Goal: Navigation & Orientation: Find specific page/section

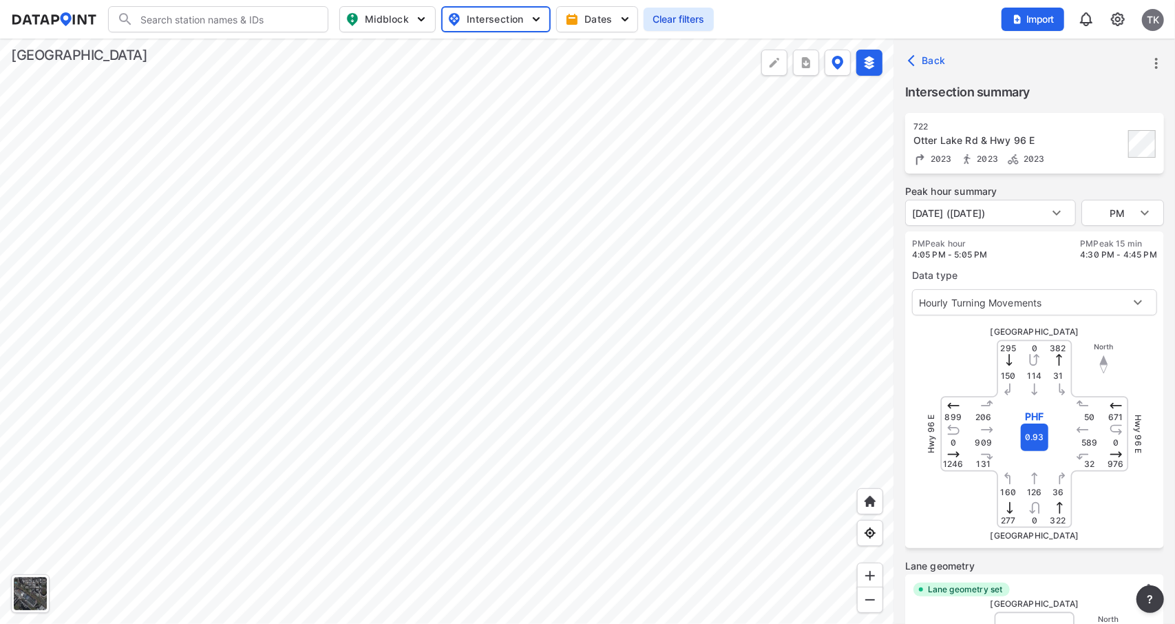
scroll to position [510, 0]
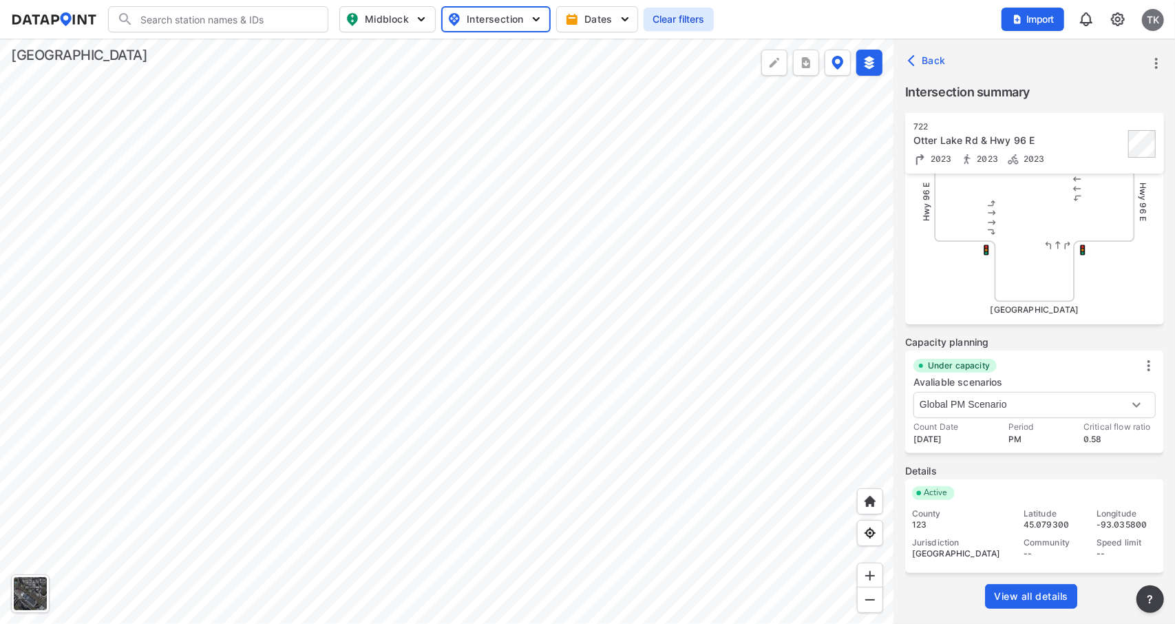
click at [565, 172] on div at bounding box center [447, 331] width 894 height 585
click at [585, 178] on div at bounding box center [447, 331] width 894 height 585
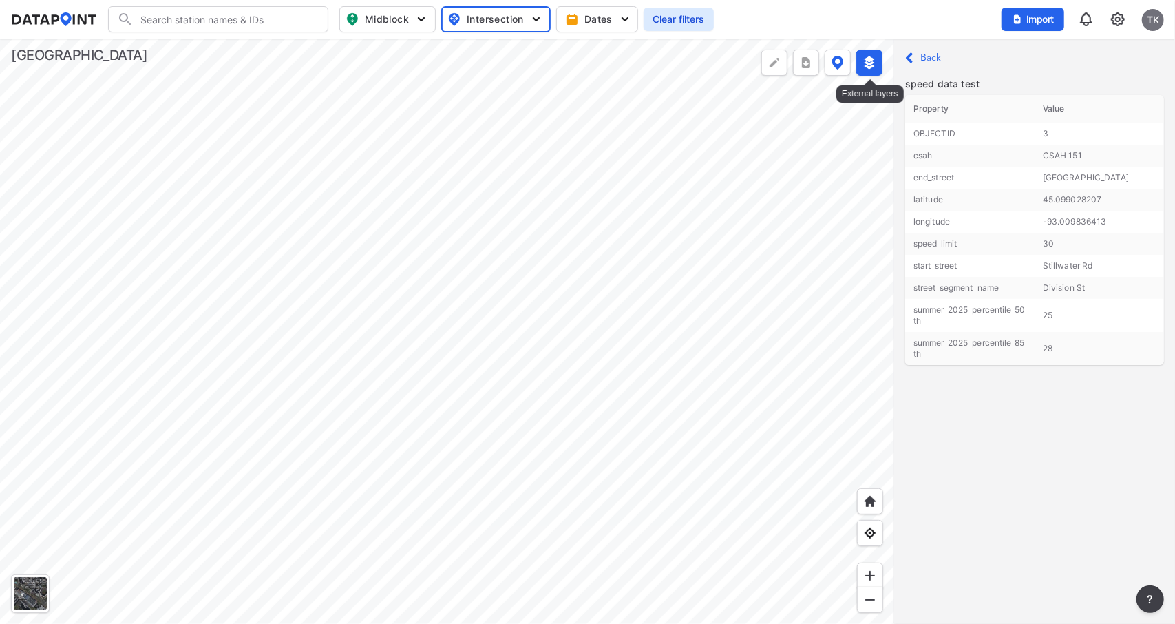
click at [869, 63] on img at bounding box center [870, 63] width 14 height 14
click at [536, 383] on div at bounding box center [447, 331] width 894 height 585
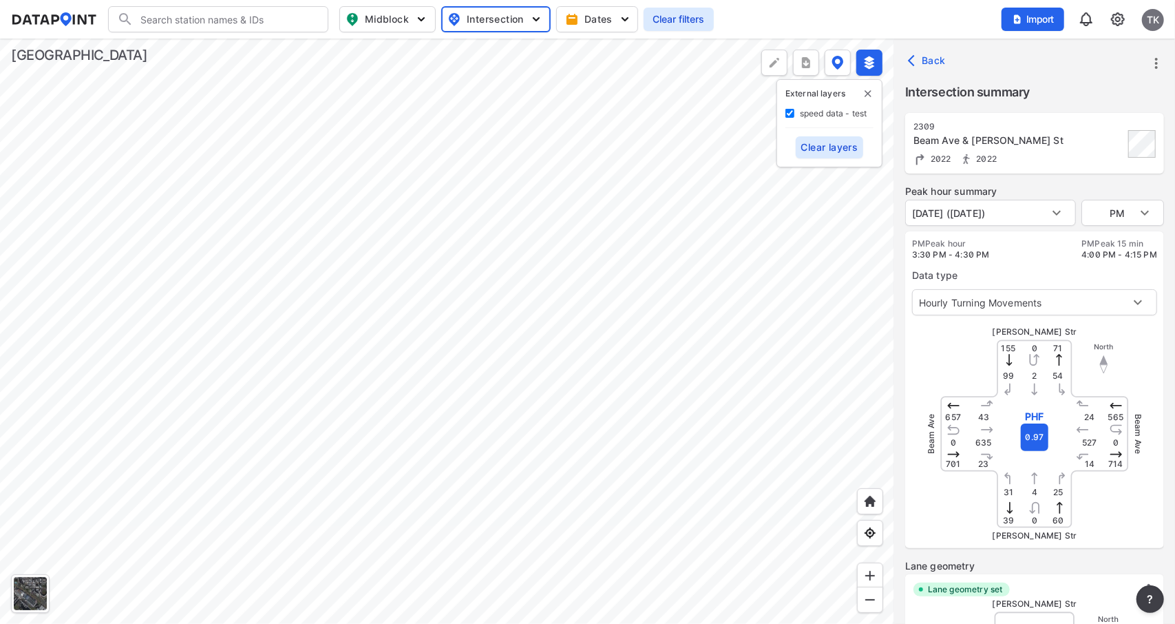
click at [523, 348] on div at bounding box center [447, 331] width 894 height 585
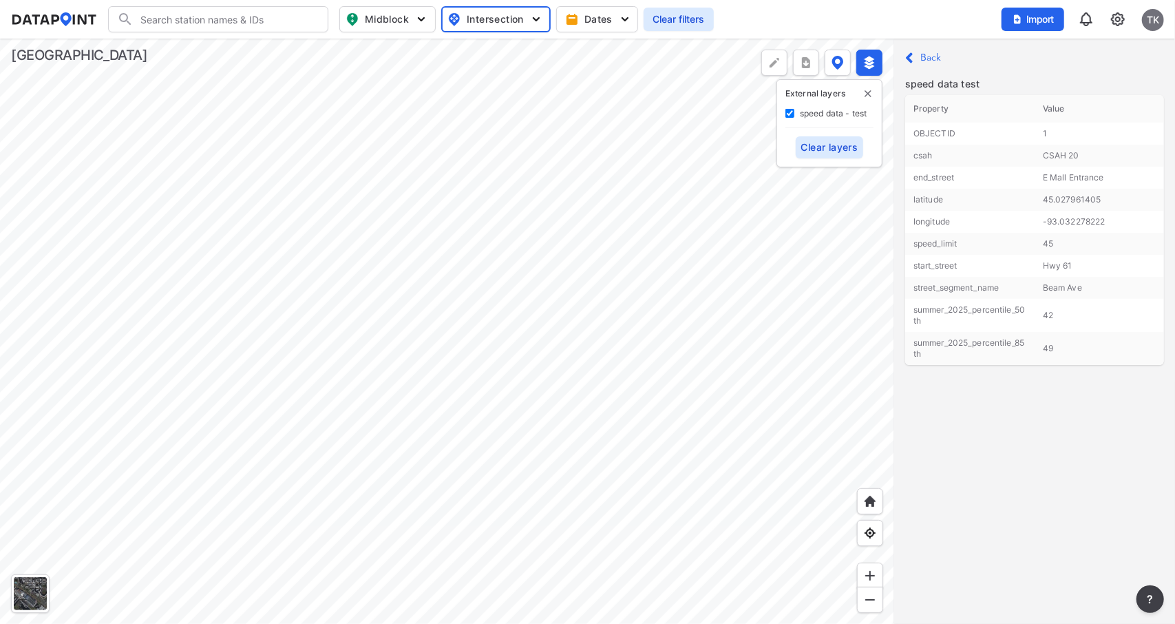
click at [523, 348] on div at bounding box center [447, 331] width 894 height 585
click at [531, 387] on div at bounding box center [447, 331] width 894 height 585
click at [567, 366] on div at bounding box center [447, 331] width 894 height 585
click at [472, 323] on div at bounding box center [447, 331] width 894 height 585
click at [511, 236] on div at bounding box center [447, 331] width 894 height 585
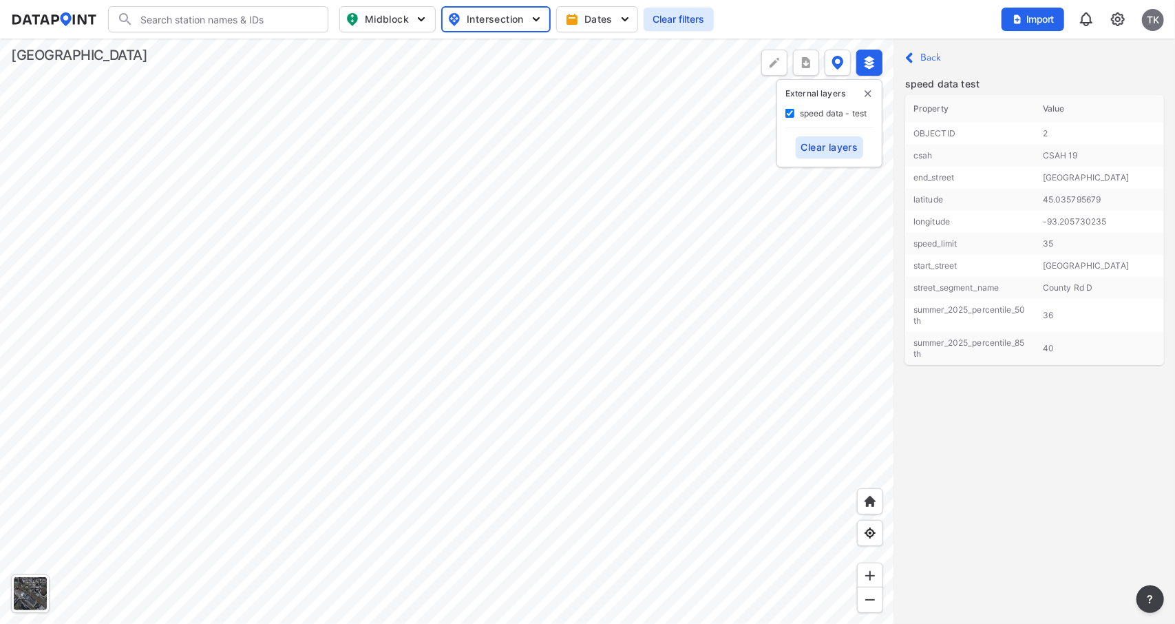
click at [511, 236] on div at bounding box center [447, 331] width 894 height 585
click at [506, 317] on div at bounding box center [447, 331] width 894 height 585
click at [469, 395] on div at bounding box center [447, 331] width 894 height 585
click at [425, 311] on div at bounding box center [447, 331] width 894 height 585
click at [427, 339] on div at bounding box center [447, 331] width 894 height 585
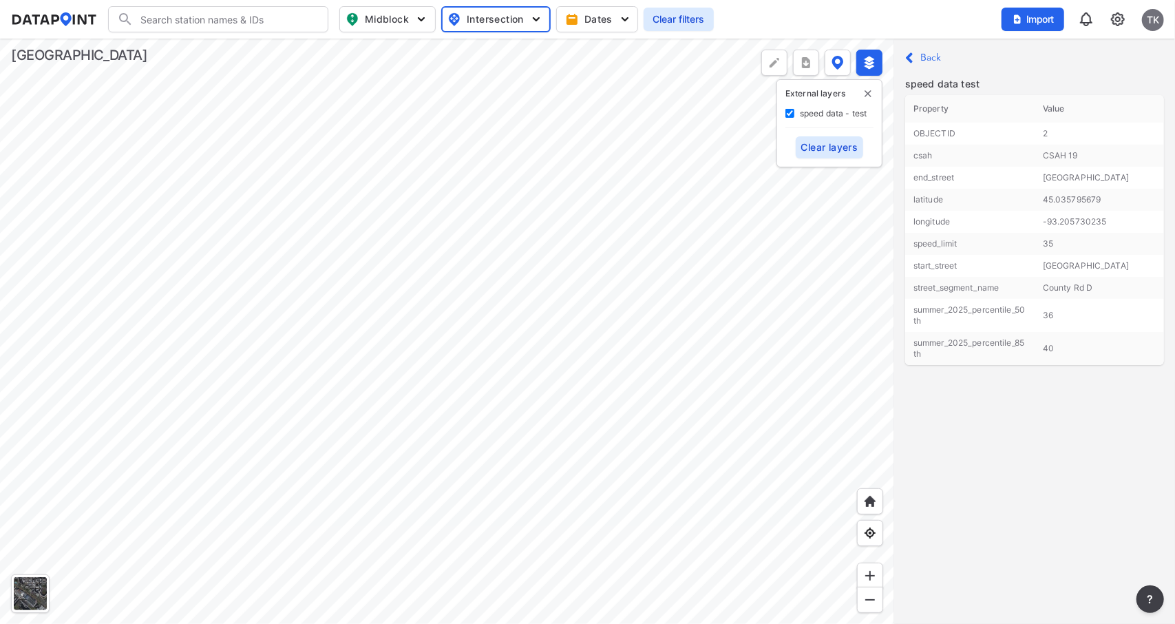
click at [770, 304] on div at bounding box center [447, 331] width 894 height 585
